Goal: Transaction & Acquisition: Complete application form

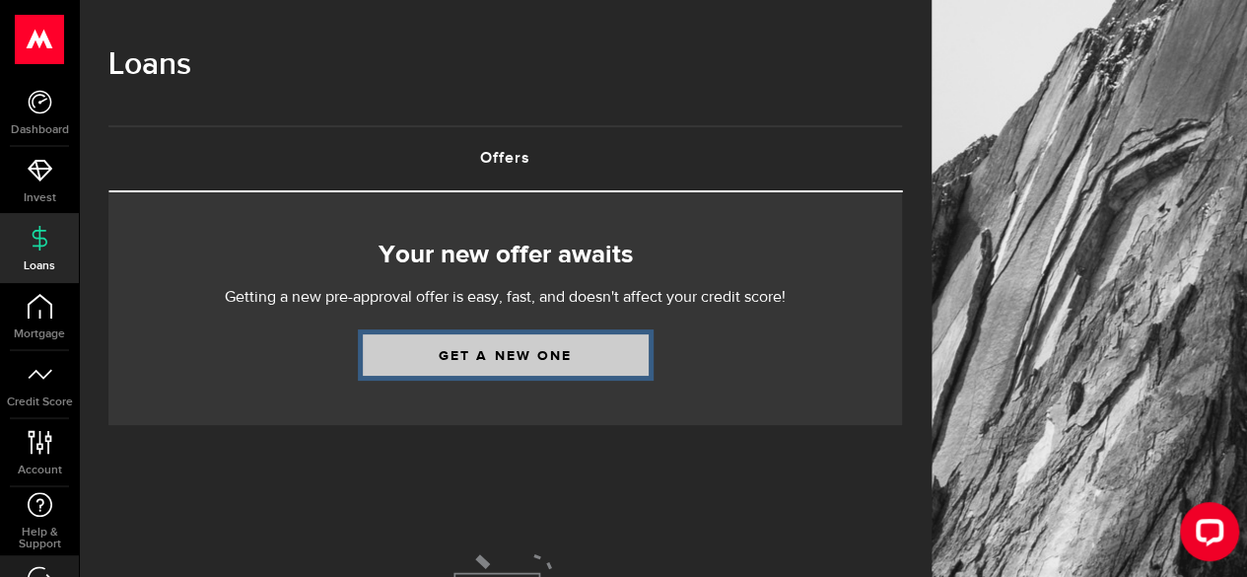
click at [534, 365] on link "Get a new one" at bounding box center [506, 354] width 286 height 41
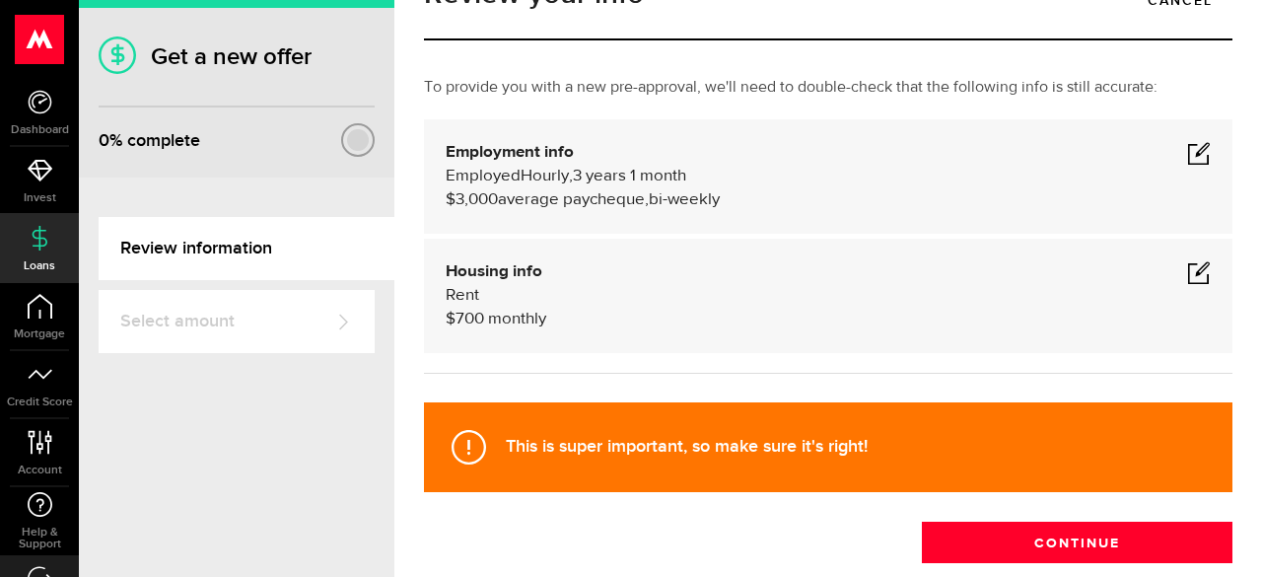
scroll to position [99, 0]
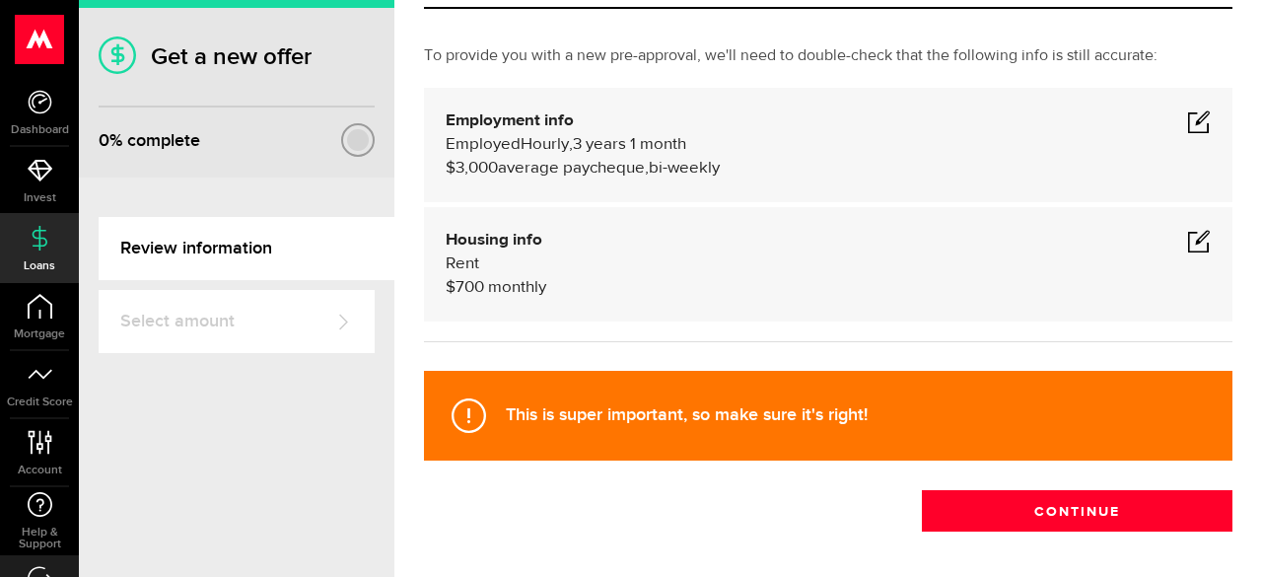
click at [1187, 128] on span at bounding box center [1199, 121] width 24 height 24
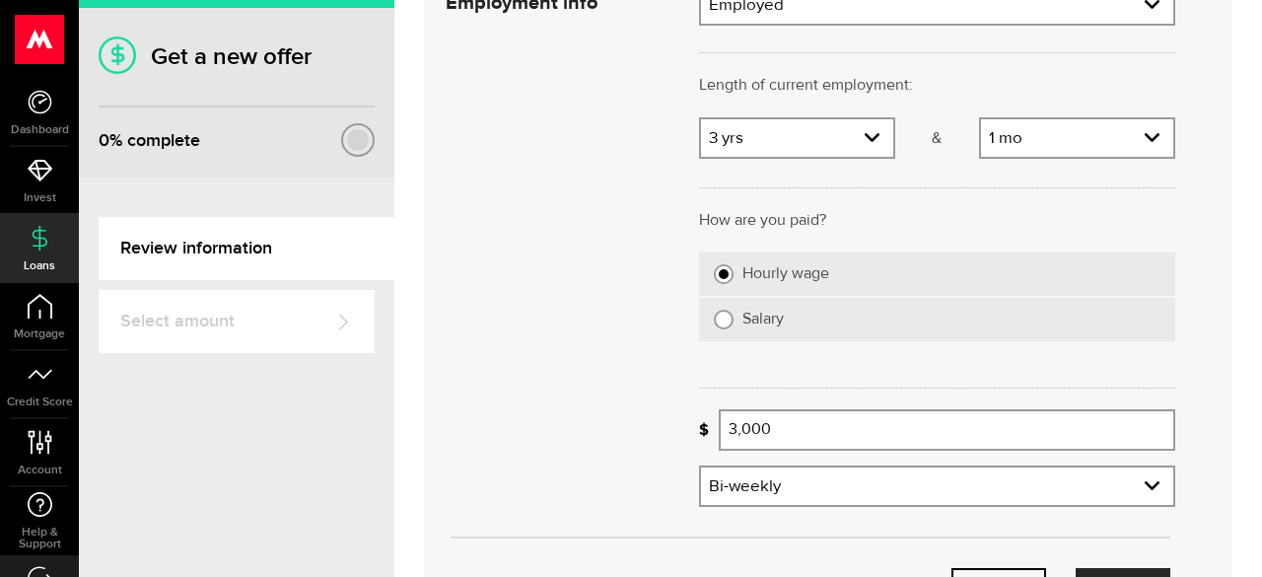
scroll to position [296, 0]
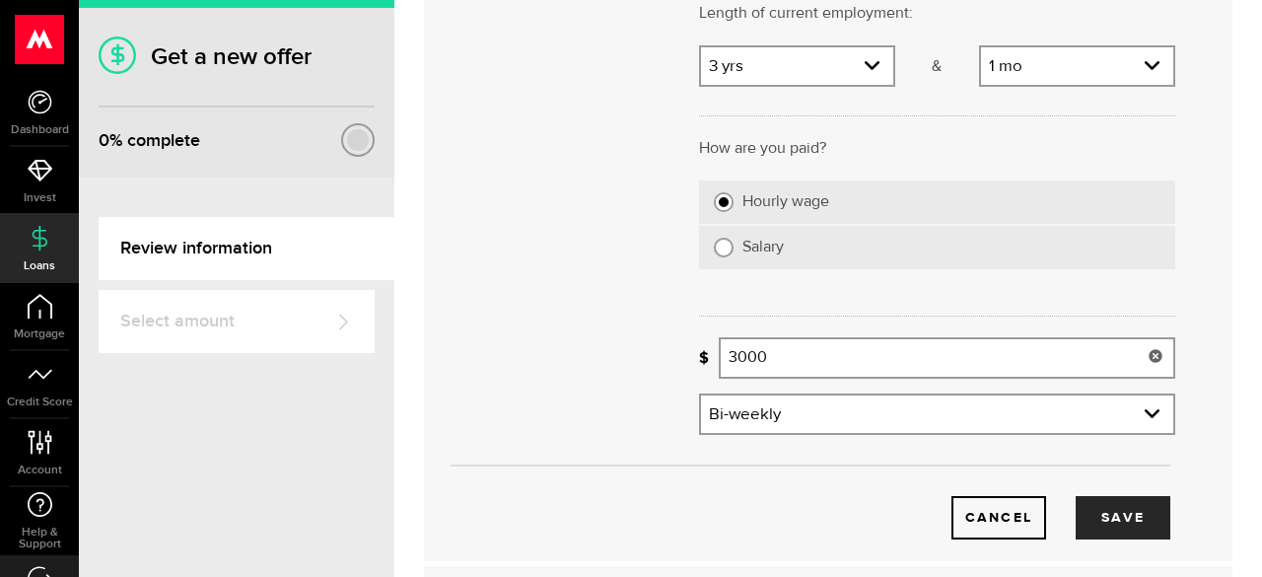
click at [748, 355] on input "3000" at bounding box center [947, 357] width 457 height 41
click at [777, 357] on input "3000" at bounding box center [947, 357] width 457 height 41
drag, startPoint x: 773, startPoint y: 348, endPoint x: 691, endPoint y: 356, distance: 82.2
click at [691, 356] on div "Missing your paycheque info! 3100 Average paycheque" at bounding box center [937, 365] width 506 height 56
type input "3,100"
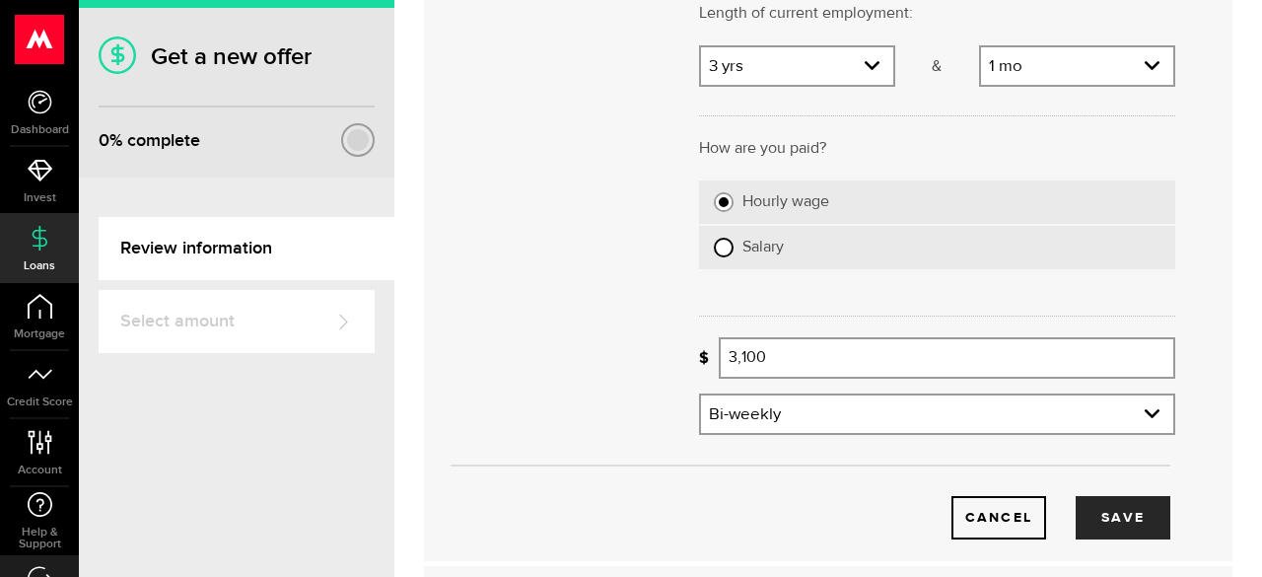
click at [718, 242] on input "Salary" at bounding box center [724, 248] width 20 height 20
radio input "true"
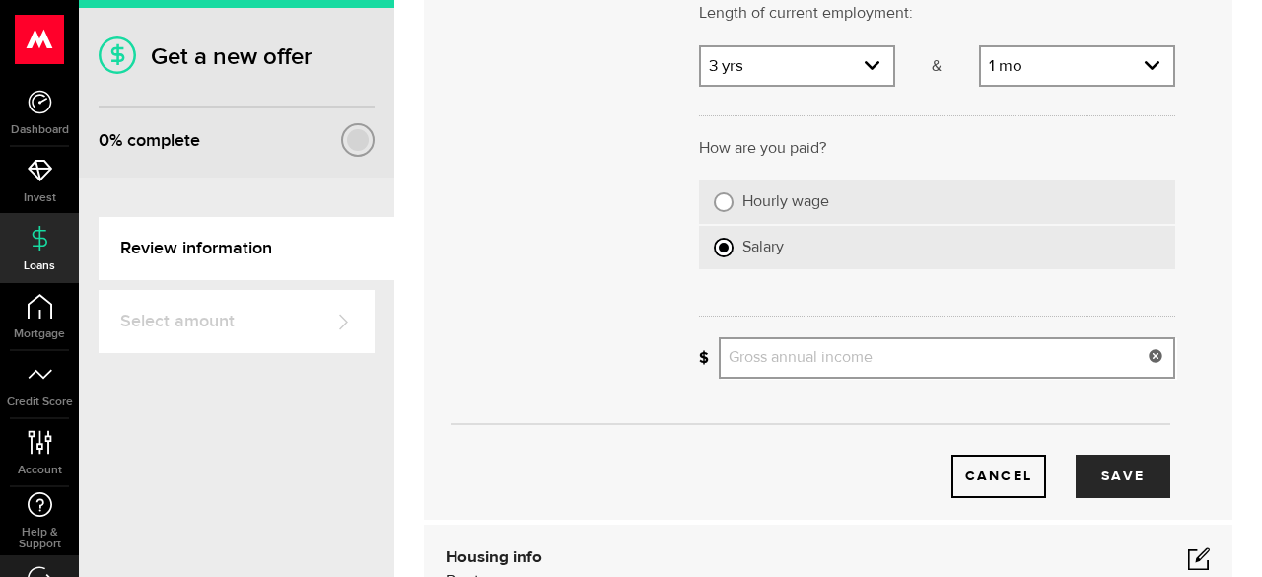
click at [810, 359] on input "Gross annual income" at bounding box center [947, 357] width 457 height 41
type input "120,000"
click at [683, 430] on div "Cancel Save" at bounding box center [810, 445] width 789 height 105
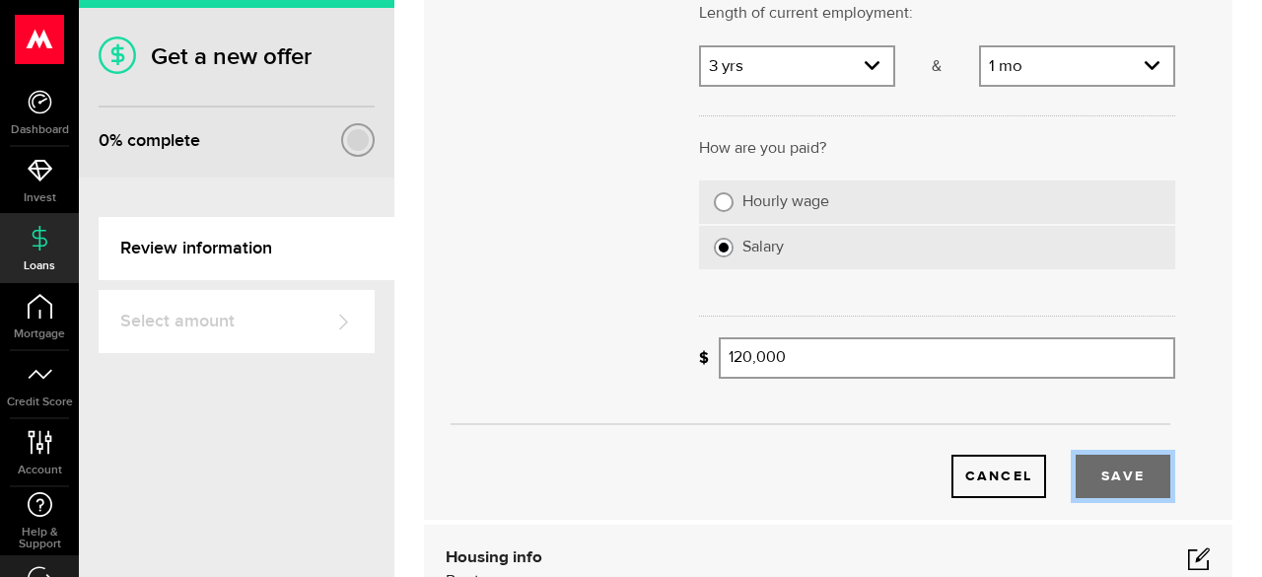
click at [1105, 472] on button "Save" at bounding box center [1123, 476] width 95 height 43
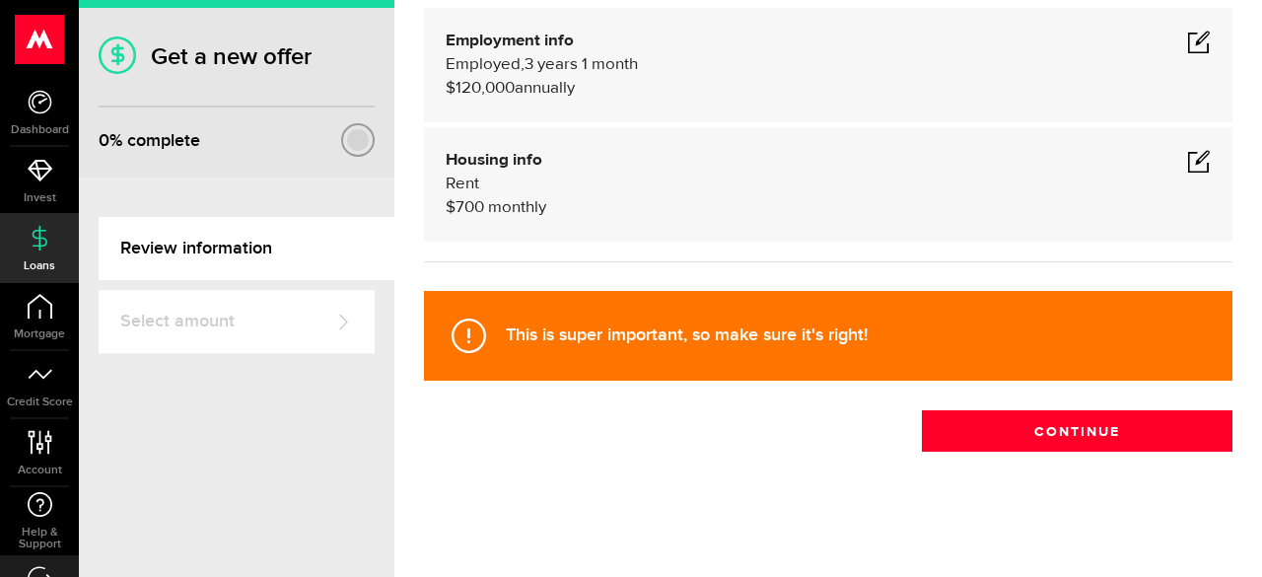
scroll to position [178, 0]
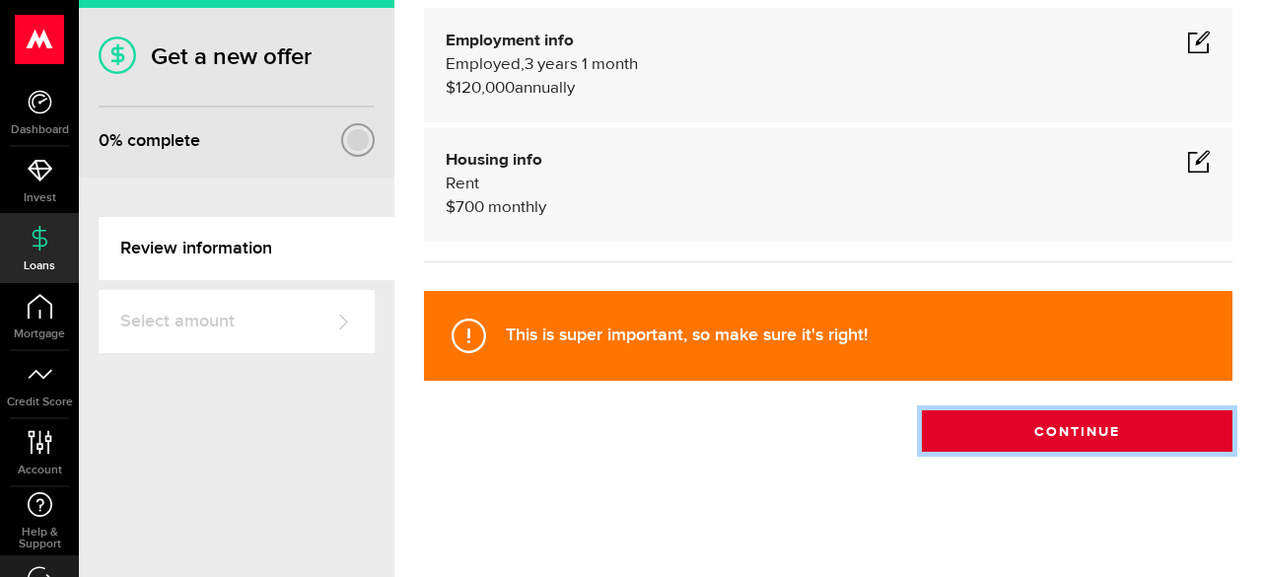
click at [1063, 431] on button "Continue" at bounding box center [1077, 430] width 311 height 41
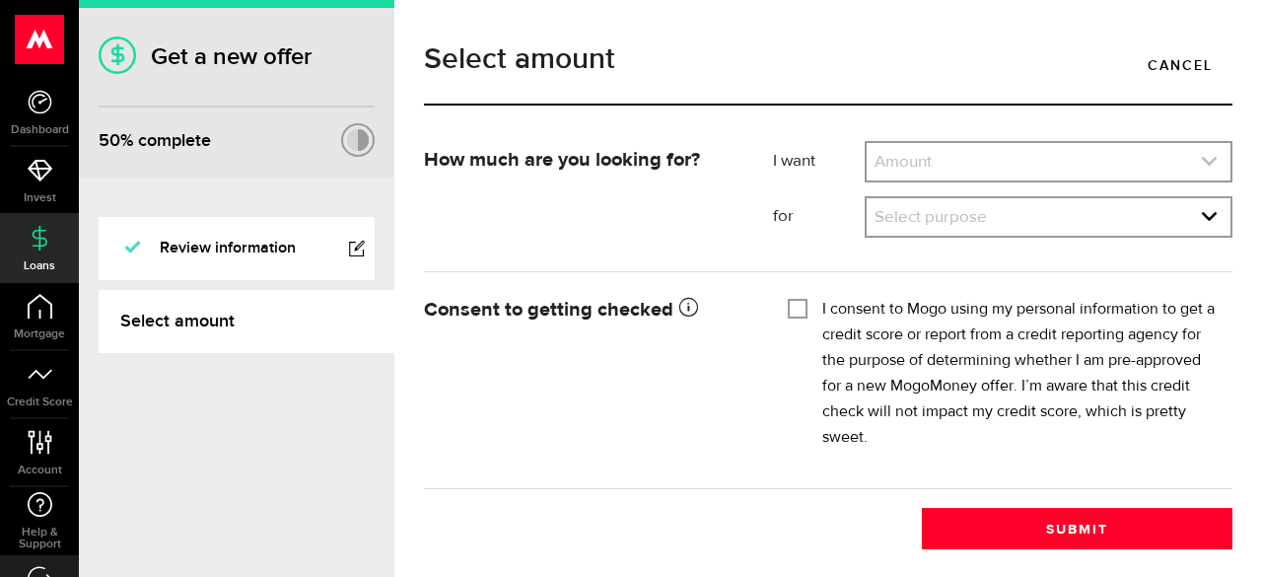
click at [1179, 162] on link "expand select" at bounding box center [1049, 161] width 364 height 37
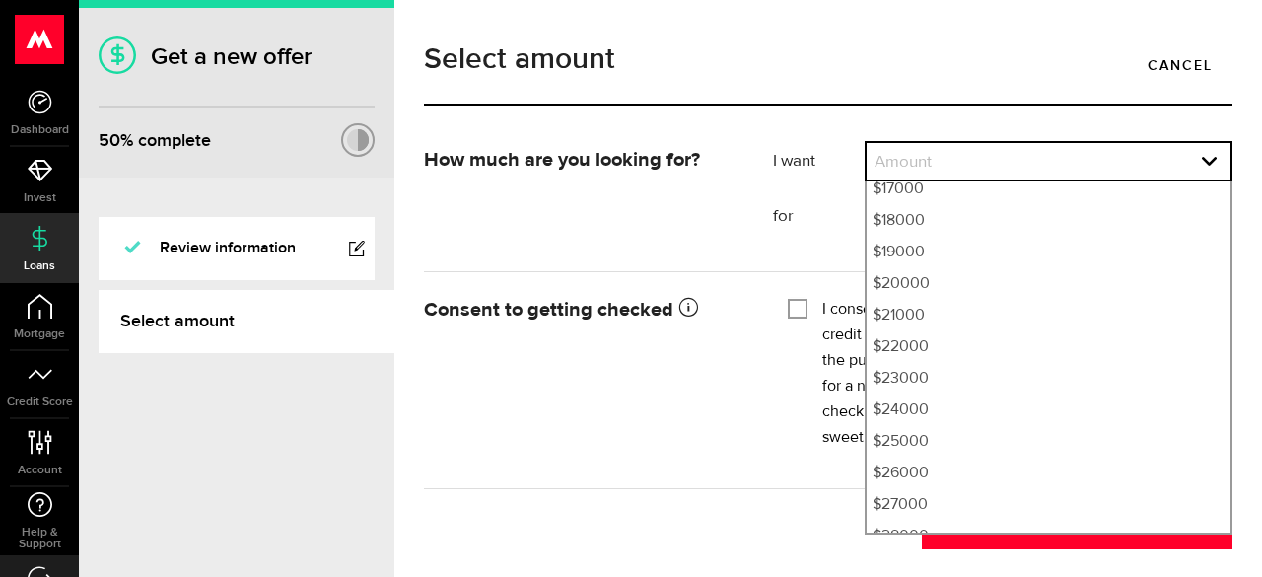
scroll to position [816, 0]
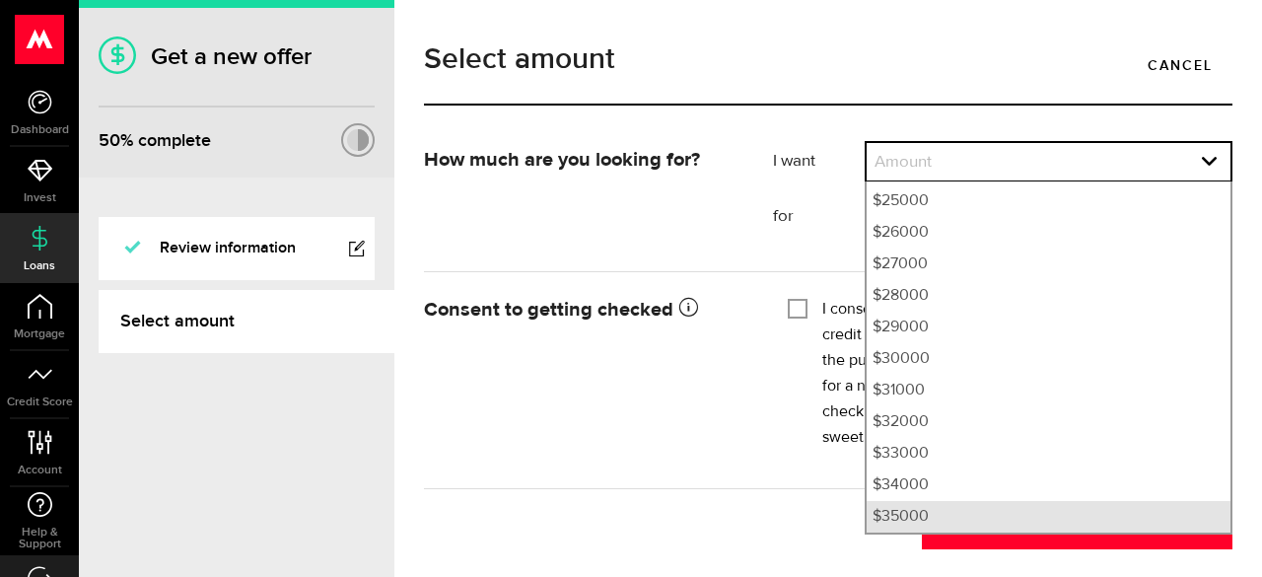
click at [921, 516] on li "$35000" at bounding box center [1049, 517] width 364 height 32
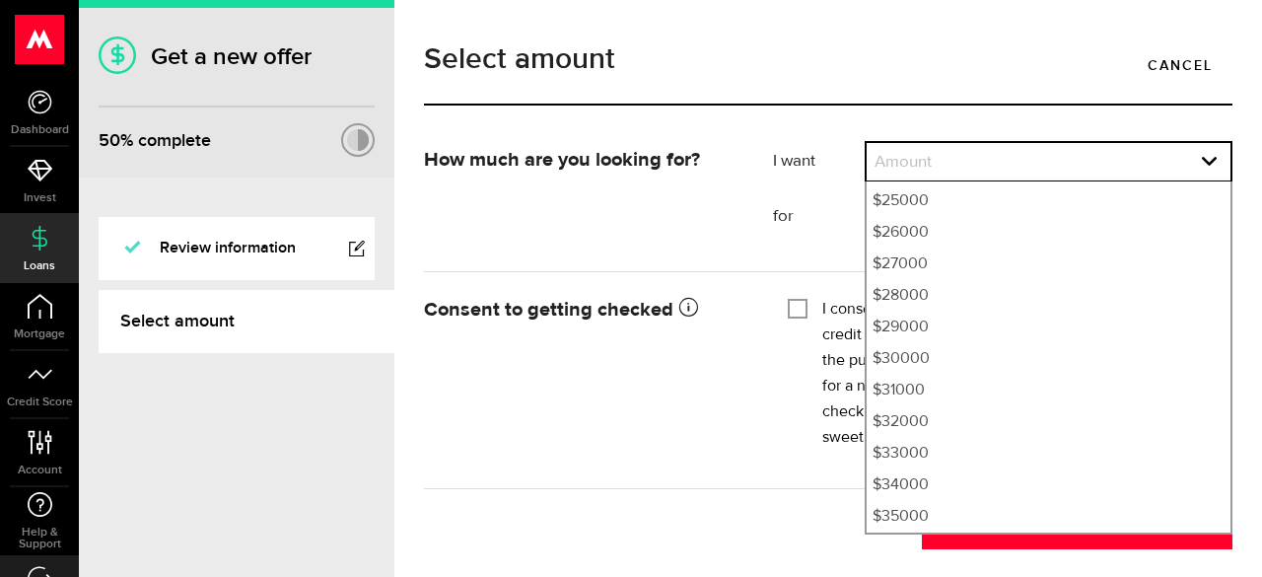
select select "35000"
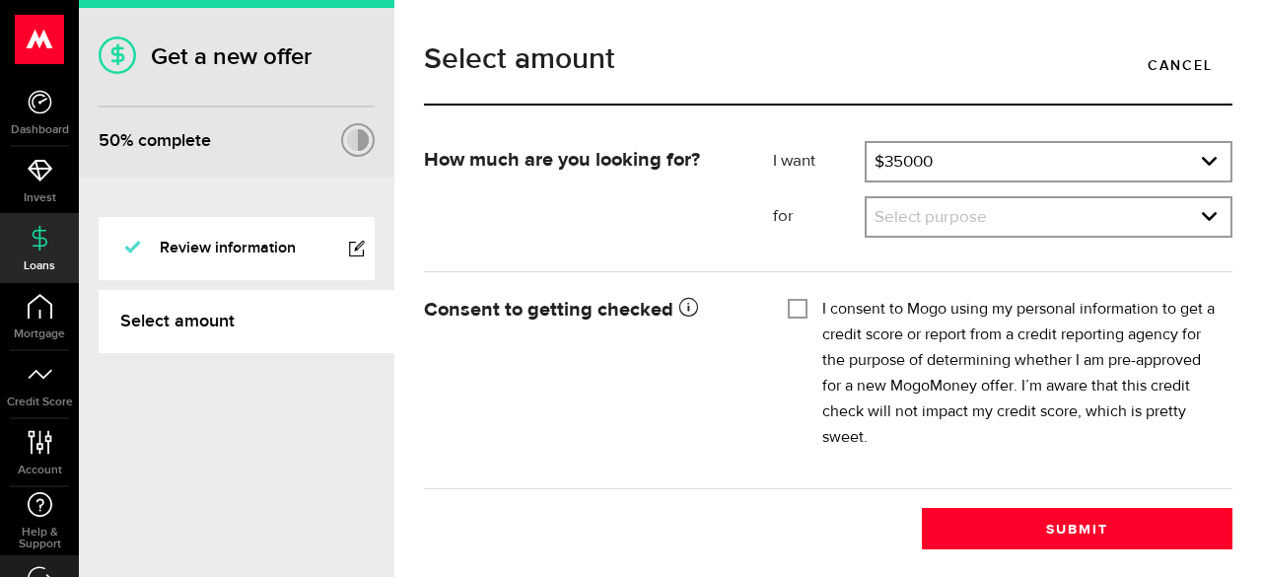
drag, startPoint x: 671, startPoint y: 442, endPoint x: 794, endPoint y: 401, distance: 129.7
click at [672, 442] on div "Consent to getting checked Mogo will obtain the credit reports from Equifax Can…" at bounding box center [828, 379] width 838 height 177
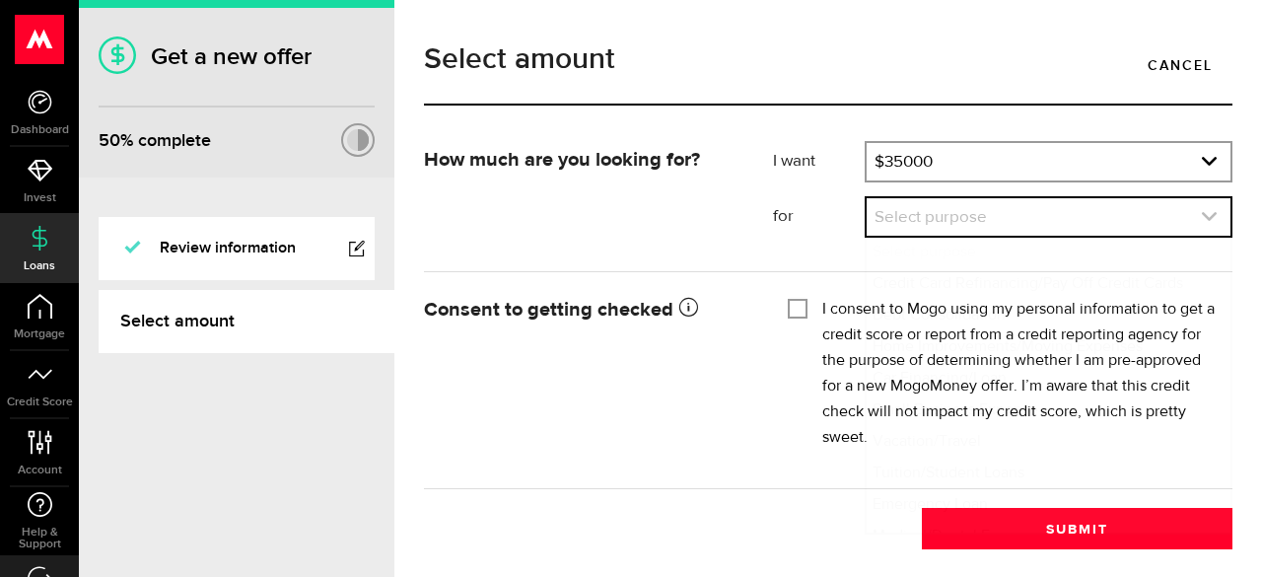
click at [1181, 220] on link "expand select" at bounding box center [1049, 216] width 364 height 37
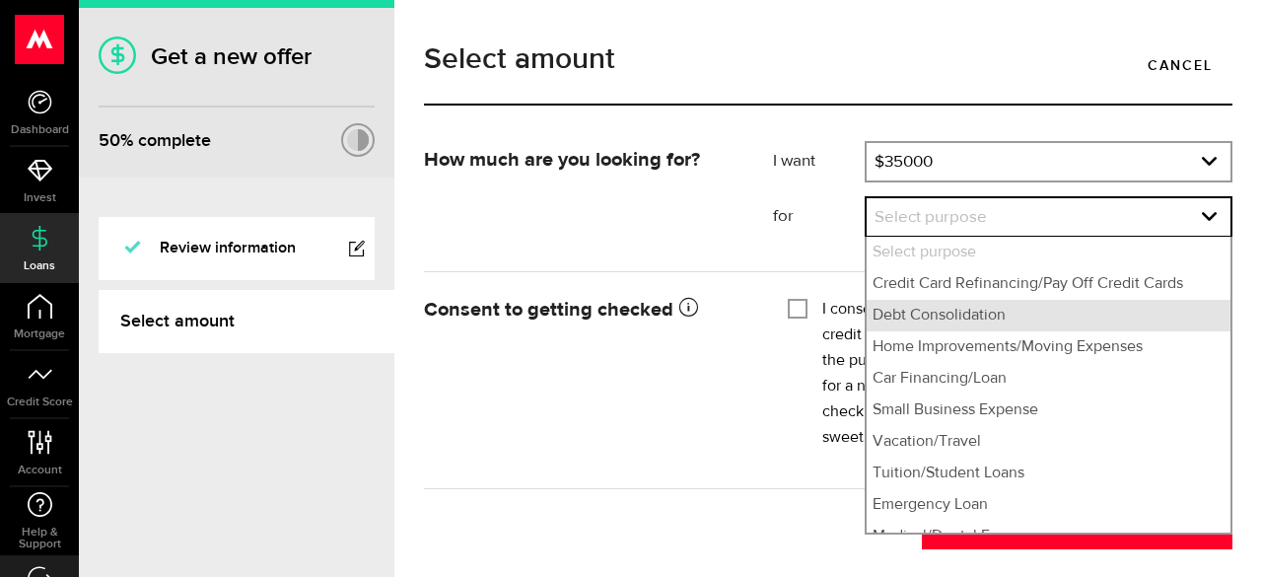
click at [1001, 313] on li "Debt Consolidation" at bounding box center [1049, 316] width 364 height 32
select select "Debt Consolidation"
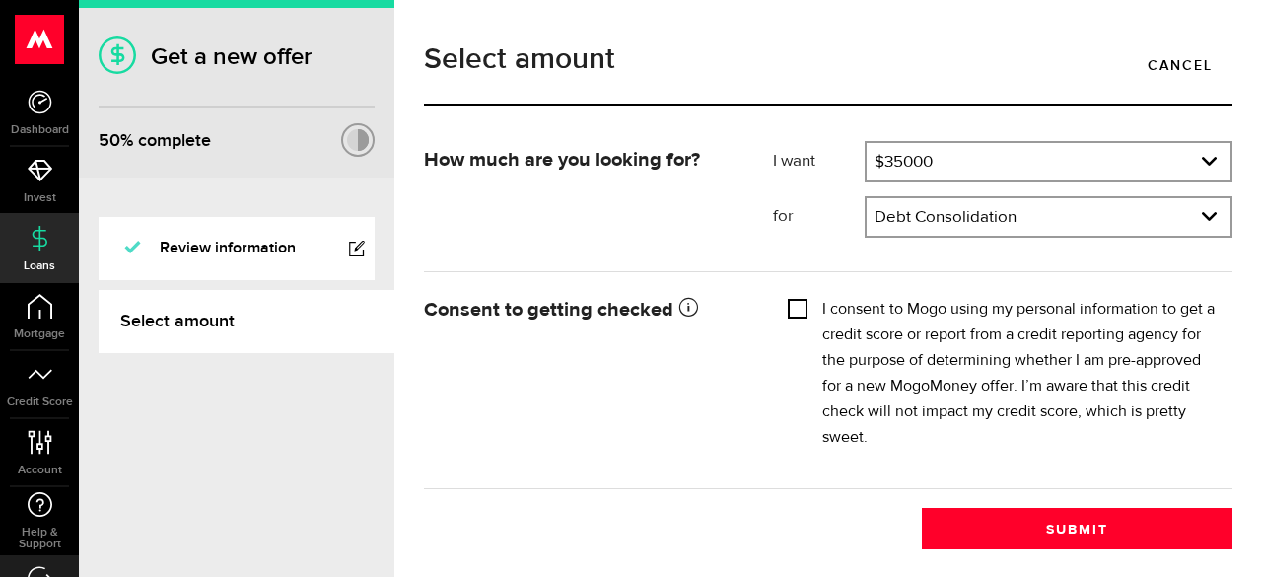
click at [788, 304] on input "I consent to Mogo using my personal information to get a credit score or report…" at bounding box center [798, 307] width 20 height 20
checkbox input "true"
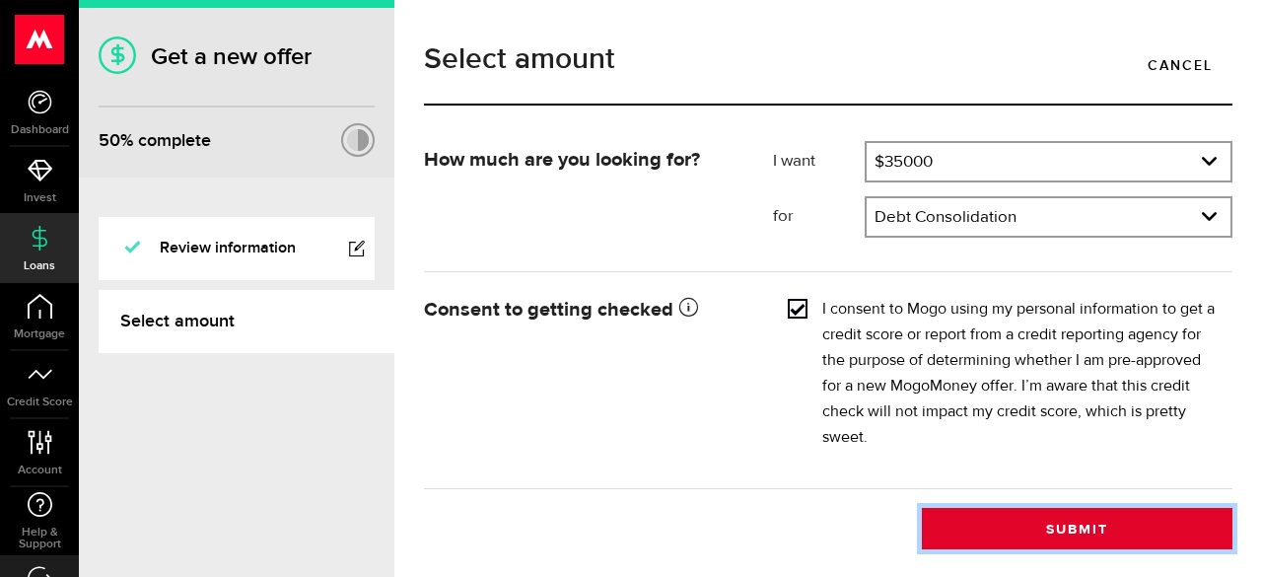
click at [1064, 528] on button "Submit" at bounding box center [1077, 528] width 311 height 41
